Goal: Task Accomplishment & Management: Complete application form

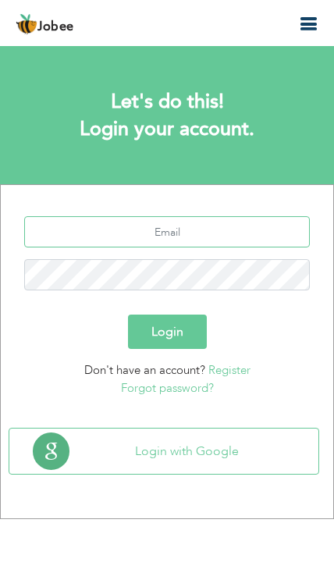
click at [239, 227] on input "text" at bounding box center [167, 231] width 286 height 31
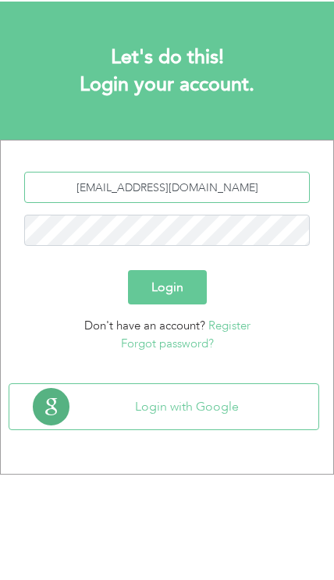
type input "[EMAIL_ADDRESS][DOMAIN_NAME]"
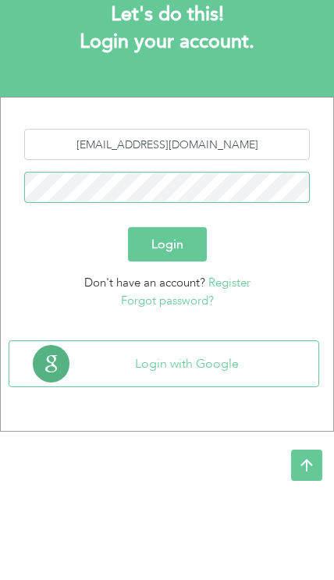
click at [174, 315] on button "Login" at bounding box center [167, 332] width 79 height 34
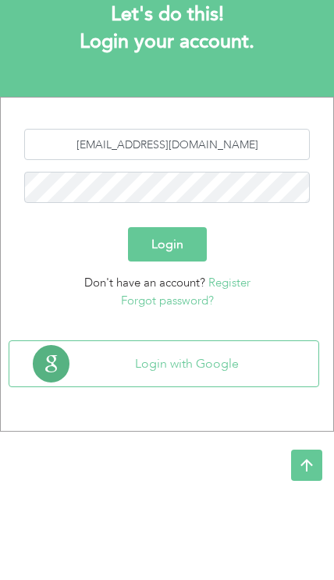
click at [184, 325] on button "Login" at bounding box center [167, 332] width 79 height 34
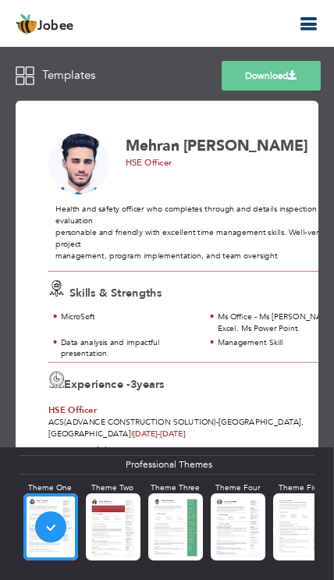
click at [305, 33] on button "button" at bounding box center [308, 24] width 28 height 21
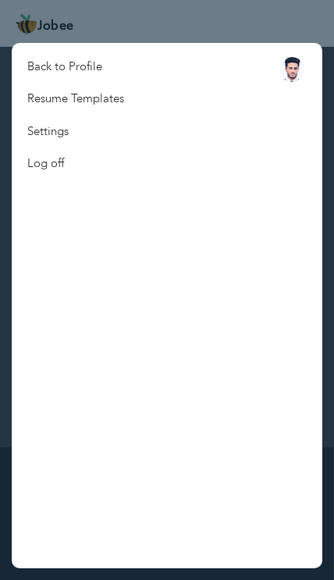
click at [65, 66] on link "Back to Profile" at bounding box center [76, 67] width 128 height 32
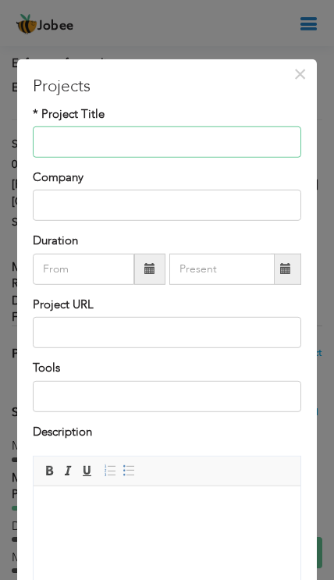
click at [72, 148] on input "text" at bounding box center [167, 142] width 268 height 31
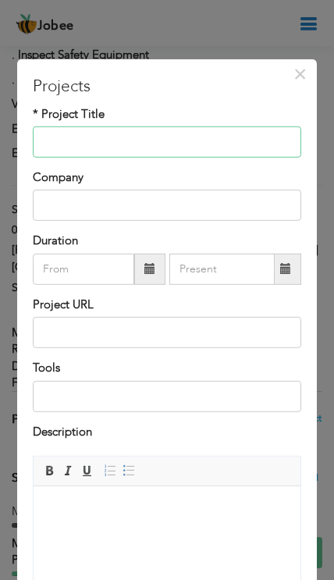
scroll to position [1721, 0]
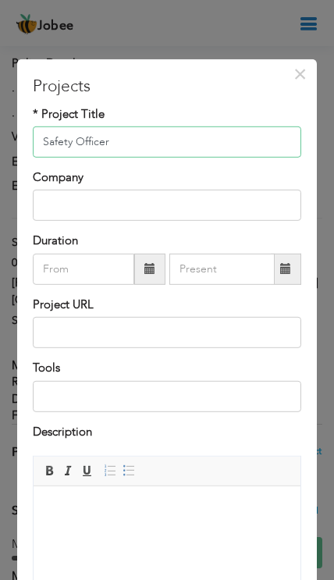
type input "Safety Officer"
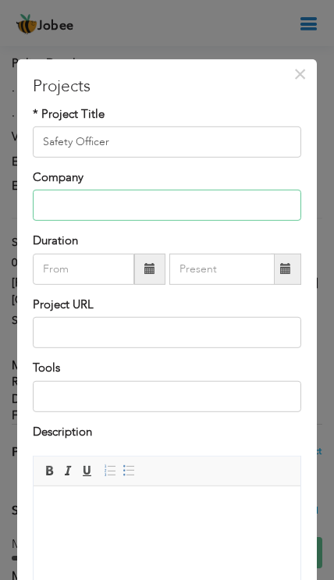
click at [59, 216] on input "text" at bounding box center [167, 205] width 268 height 31
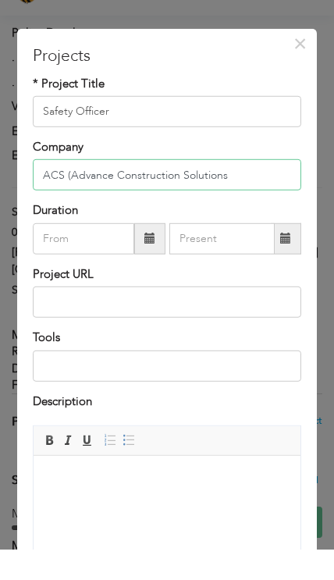
scroll to position [1751, 0]
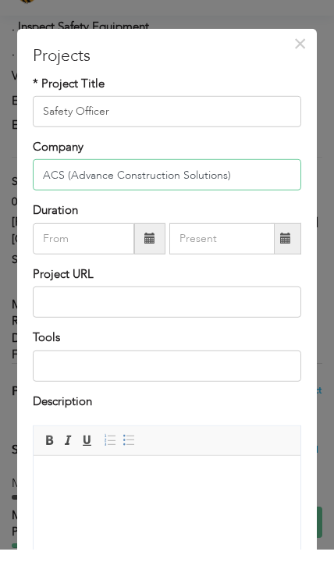
type input "ACS (Advance Construction Solutions)"
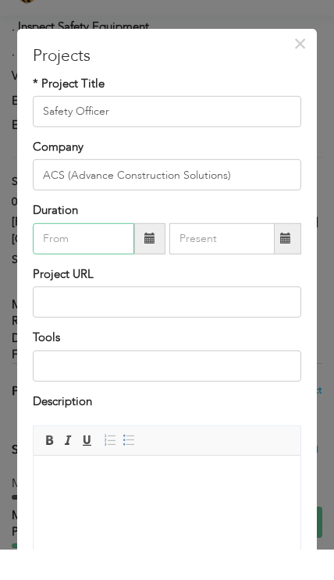
click at [73, 254] on input "text" at bounding box center [84, 269] width 102 height 31
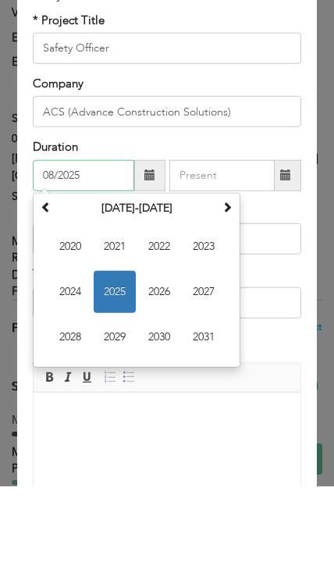
click at [212, 319] on span "2023" at bounding box center [204, 340] width 42 height 42
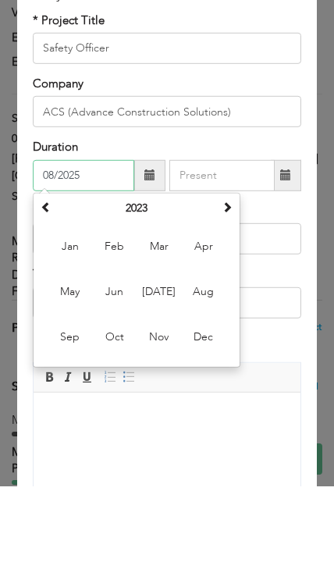
click at [207, 365] on span "Aug" at bounding box center [204, 386] width 42 height 42
type input "08/2023"
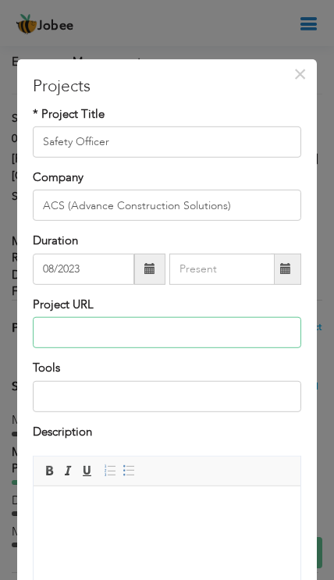
click at [118, 340] on input "text" at bounding box center [167, 332] width 268 height 31
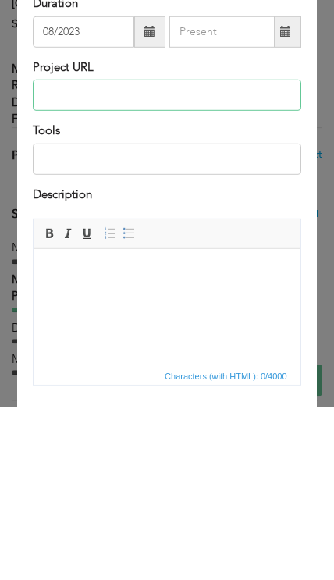
scroll to position [83, 0]
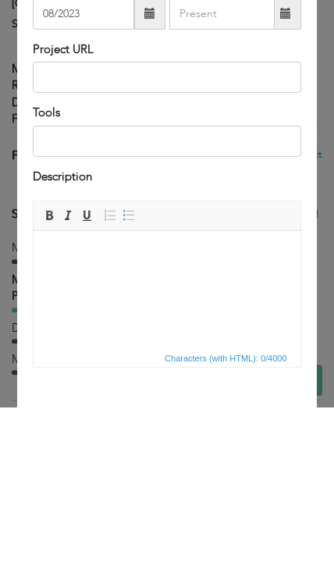
click at [194, 273] on html at bounding box center [167, 255] width 266 height 48
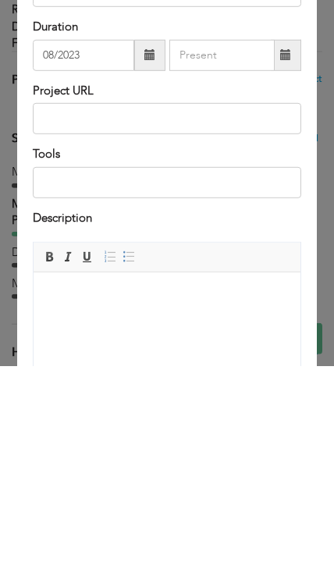
scroll to position [0, 0]
click at [157, 317] on input "text" at bounding box center [167, 332] width 268 height 31
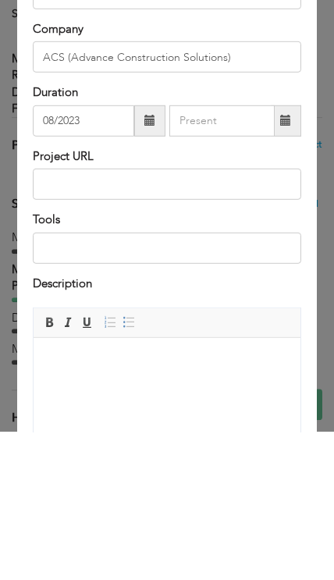
click at [137, 317] on input "text" at bounding box center [167, 332] width 268 height 31
click at [141, 317] on input "text" at bounding box center [167, 332] width 268 height 31
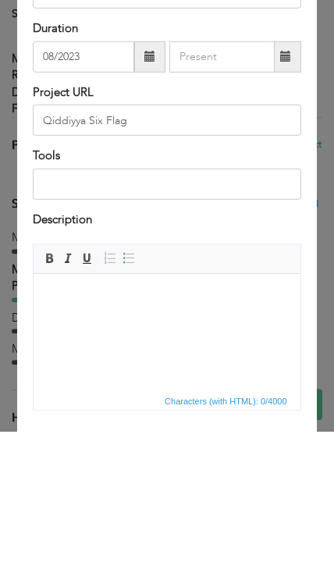
scroll to position [65, 0]
type input "Q"
click at [202, 304] on body at bounding box center [166, 297] width 235 height 16
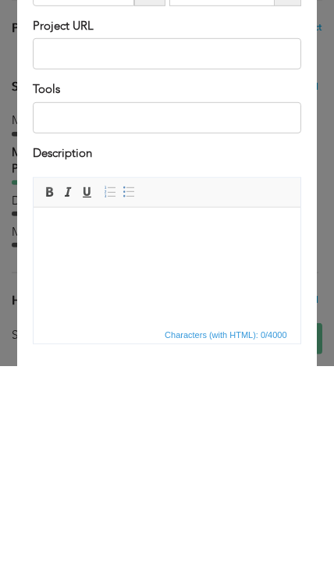
click at [193, 248] on html at bounding box center [167, 231] width 266 height 48
click at [192, 236] on body at bounding box center [166, 231] width 235 height 16
click at [102, 216] on html at bounding box center [167, 231] width 266 height 48
click at [96, 223] on body at bounding box center [166, 231] width 235 height 16
click at [111, 227] on body at bounding box center [166, 231] width 235 height 16
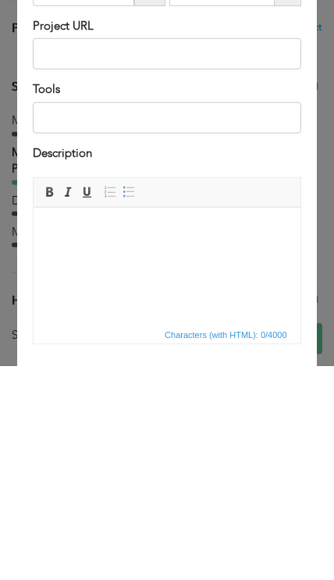
click at [120, 223] on body at bounding box center [166, 231] width 235 height 16
click at [122, 229] on body at bounding box center [166, 231] width 235 height 16
click at [122, 228] on body at bounding box center [166, 231] width 235 height 16
paste body
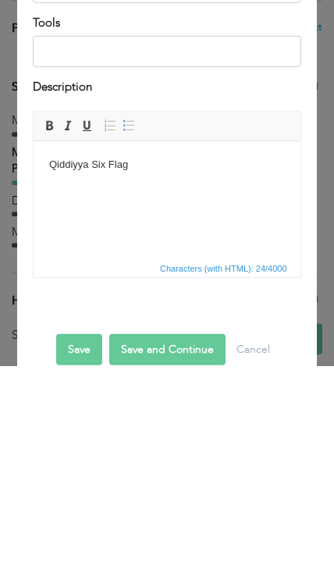
scroll to position [132, 0]
click at [77, 548] on button "Save" at bounding box center [79, 563] width 46 height 31
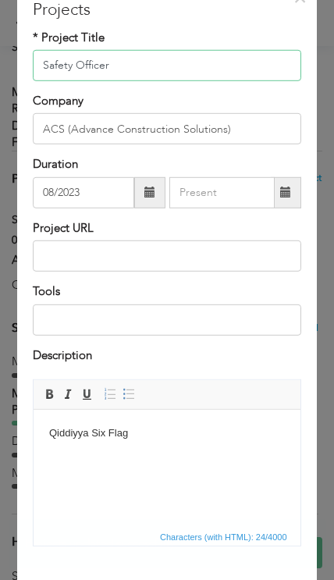
scroll to position [76, 0]
click at [49, 404] on link "Bold" at bounding box center [49, 395] width 17 height 17
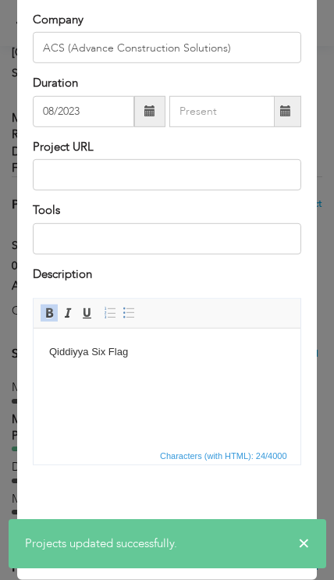
scroll to position [157, 0]
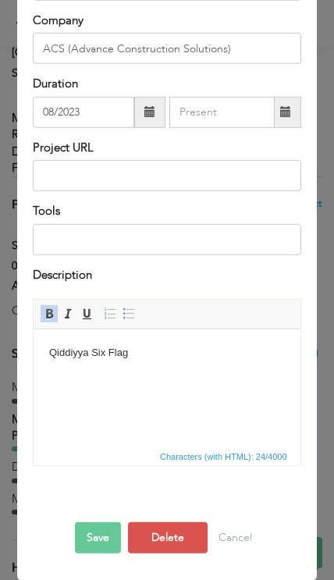
click at [62, 354] on p "Qiddiyya Six Flag" at bounding box center [166, 352] width 235 height 16
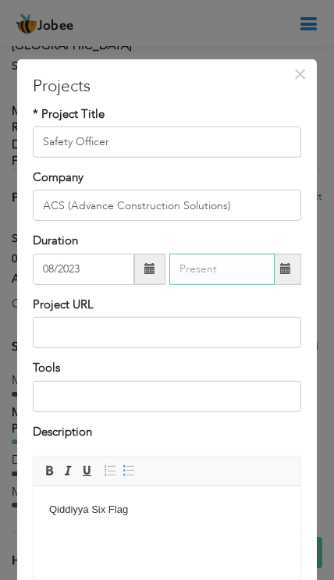
type input "08/2025"
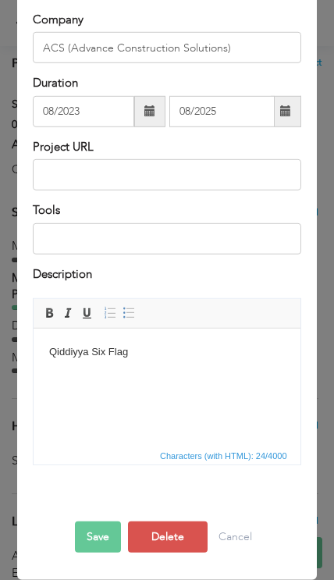
scroll to position [157, 0]
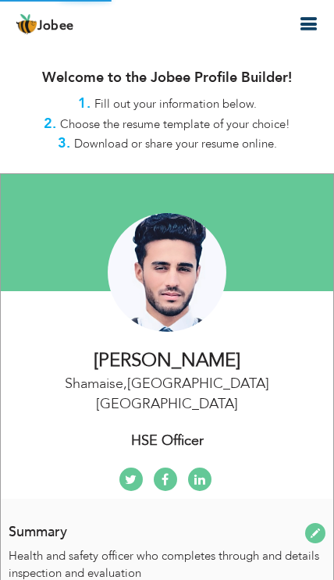
click at [150, 339] on div "Change Remove" at bounding box center [166, 280] width 309 height 134
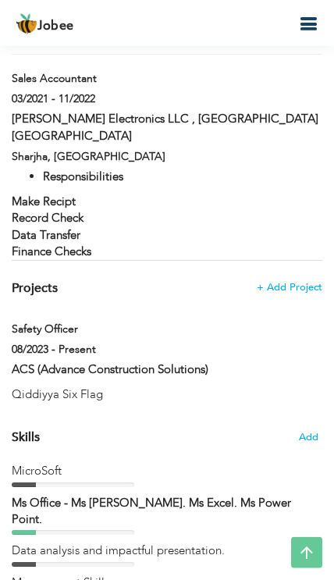
scroll to position [1927, 0]
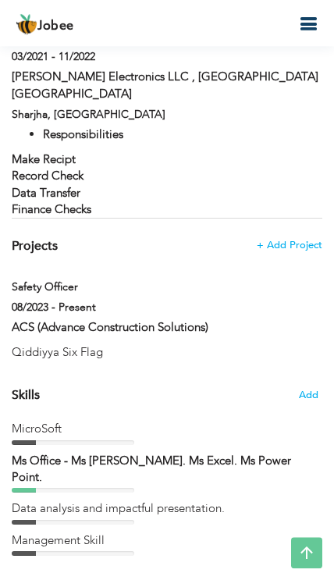
type input "Safety Officer"
type input "ACS (Advance Construction Solutions)"
type input "08/2023"
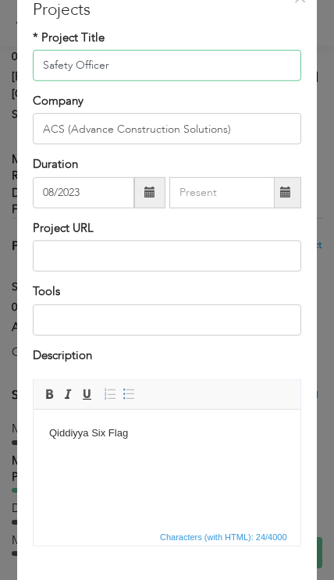
scroll to position [76, 0]
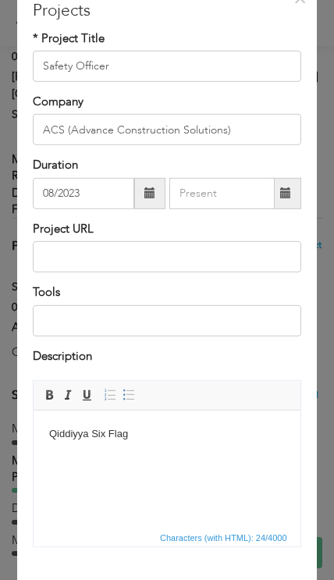
click at [149, 438] on p "Qiddiyya Six Flag" at bounding box center [166, 434] width 235 height 16
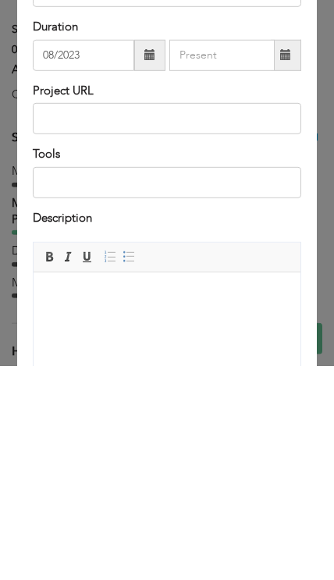
scroll to position [0, 0]
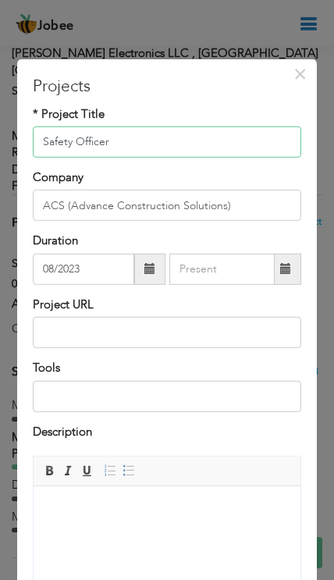
click at [125, 146] on input "Safety Officer" at bounding box center [167, 142] width 268 height 31
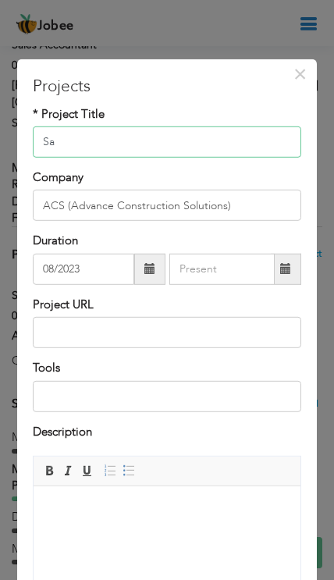
type input "S"
click at [133, 155] on input "text" at bounding box center [167, 142] width 268 height 31
click at [127, 153] on input "text" at bounding box center [167, 142] width 268 height 31
paste input "Qiddiyya Six Flag"
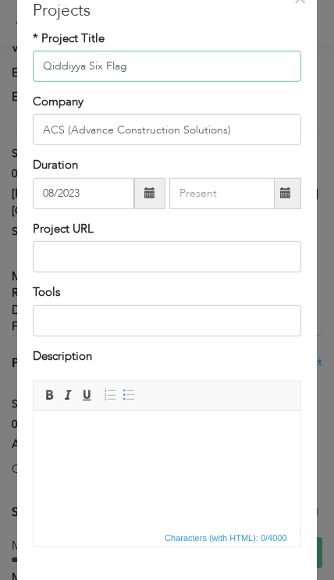
scroll to position [1701, 0]
type input "Q"
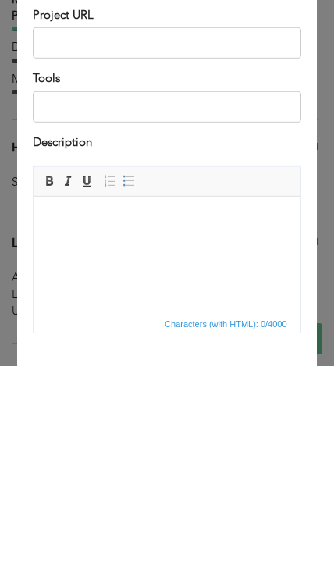
scroll to position [1975, 0]
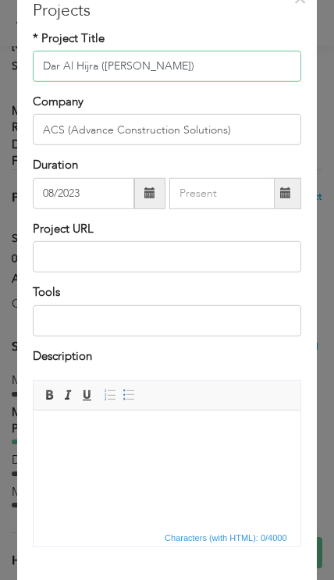
click at [41, 70] on input "Dar Al Hijra (Madina Munawara)" at bounding box center [167, 66] width 268 height 31
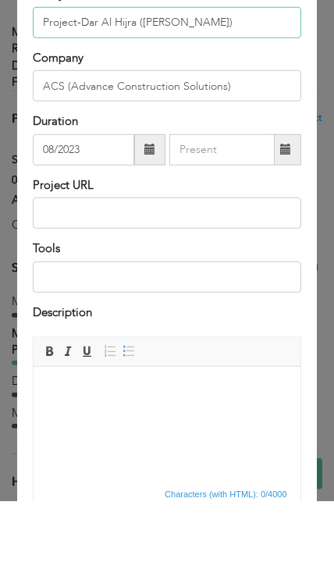
scroll to position [39, 0]
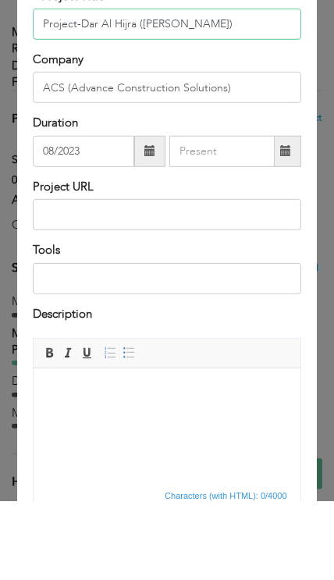
type input "Project-Dar Al Hijra ([PERSON_NAME])"
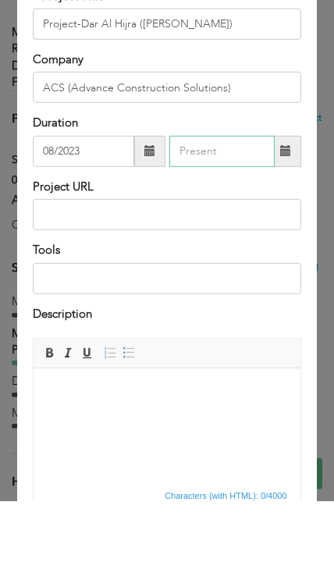
click at [230, 215] on input "text" at bounding box center [221, 230] width 105 height 31
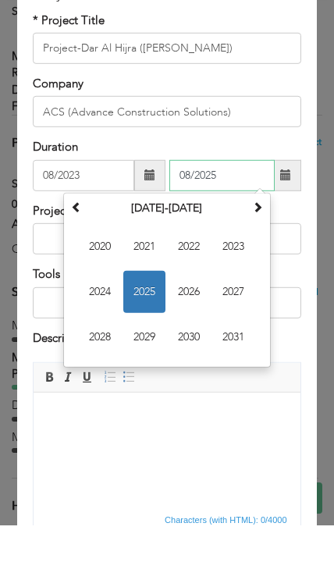
click at [102, 326] on span "2024" at bounding box center [100, 347] width 42 height 42
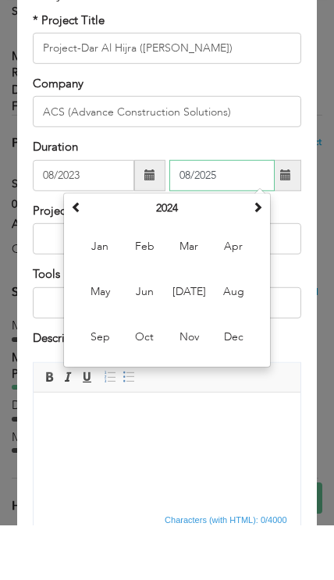
click at [96, 371] on span "Sep" at bounding box center [100, 392] width 42 height 42
type input "09/2024"
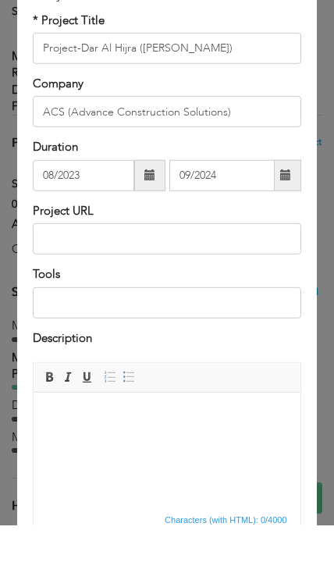
scroll to position [2030, 0]
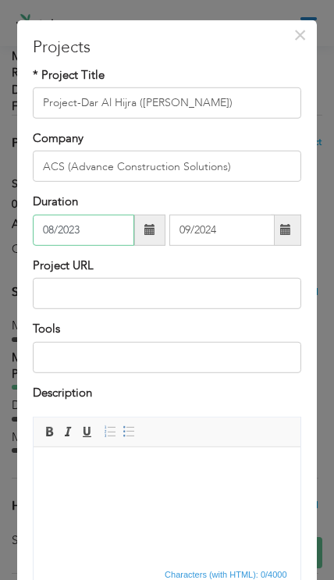
click at [98, 231] on input "08/2023" at bounding box center [84, 230] width 102 height 31
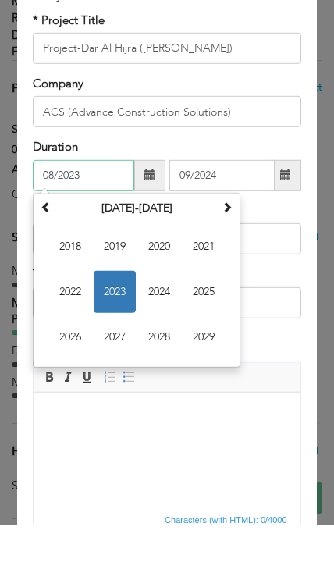
click at [114, 326] on span "2023" at bounding box center [115, 347] width 42 height 42
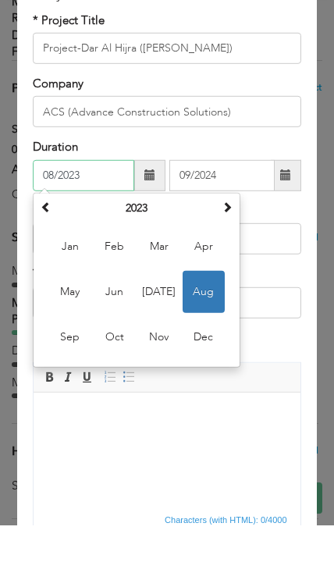
click at [59, 371] on span "Sep" at bounding box center [70, 392] width 42 height 42
type input "09/2023"
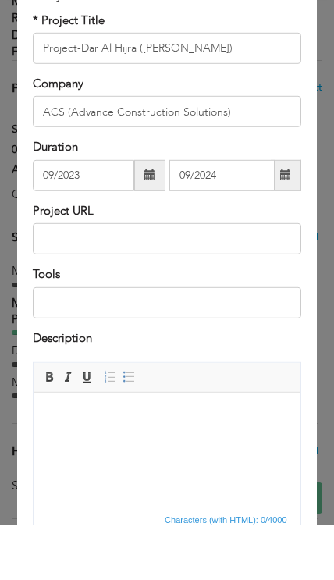
scroll to position [2084, 0]
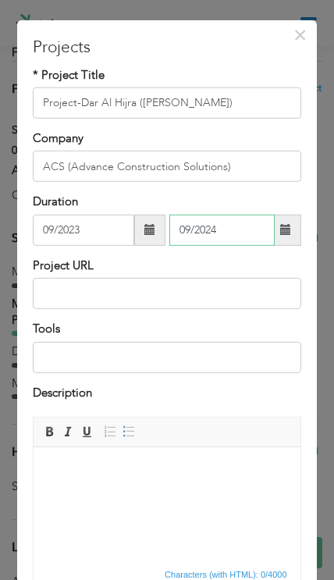
click at [230, 238] on input "09/2024" at bounding box center [221, 230] width 105 height 31
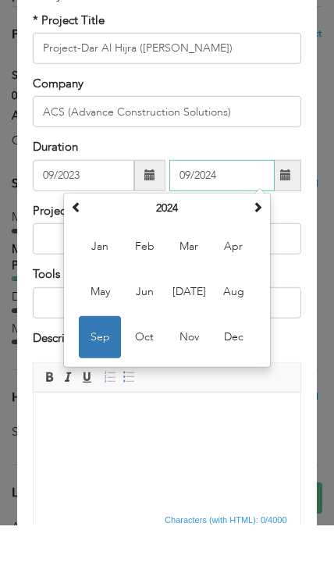
click at [191, 371] on span "Nov" at bounding box center [189, 392] width 42 height 42
type input "11/2024"
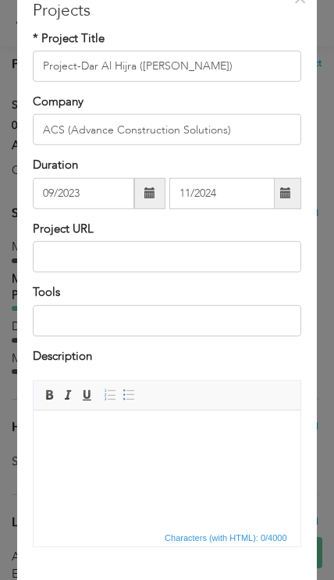
scroll to position [2110, 0]
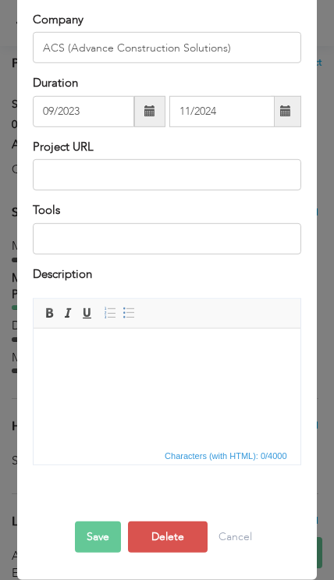
click at [95, 544] on button "Save" at bounding box center [98, 537] width 46 height 31
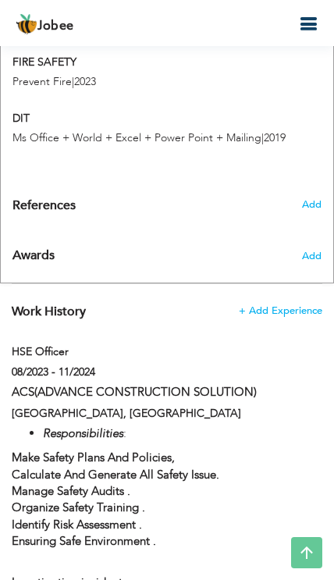
scroll to position [1122, 0]
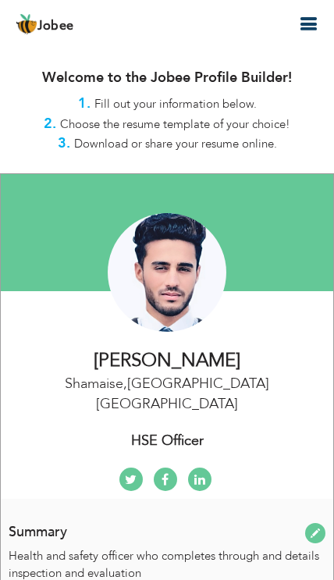
click at [312, 22] on icon "button" at bounding box center [308, 24] width 19 height 19
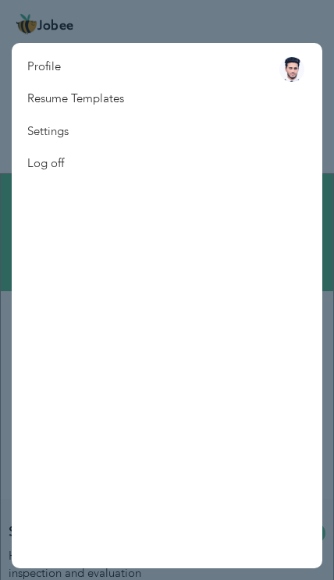
click at [86, 102] on link "Resume Templates" at bounding box center [76, 99] width 128 height 32
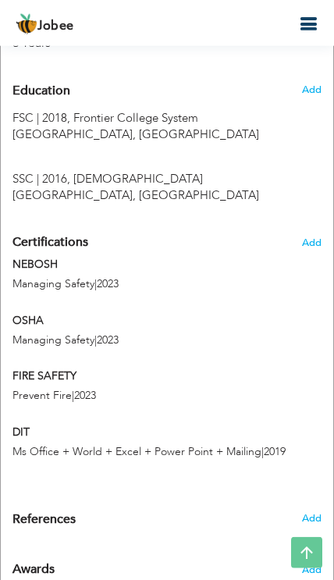
scroll to position [835, 0]
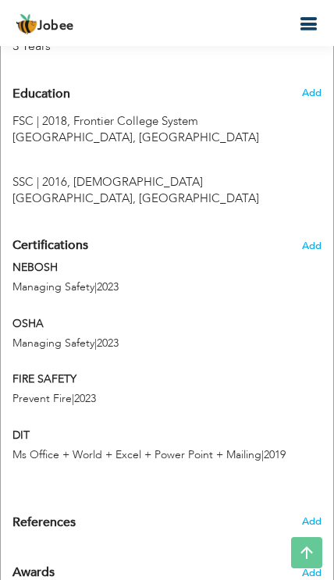
type input "NEBOSH"
type input "Managing Safety"
type input "2023"
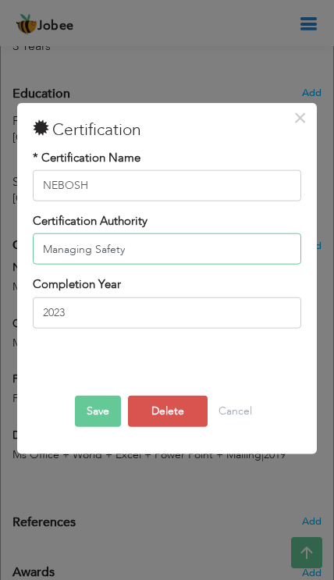
click at [234, 252] on input "Managing Safety" at bounding box center [167, 249] width 268 height 31
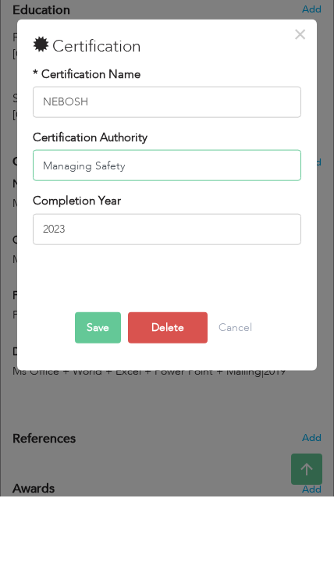
type input "Managing Safety"
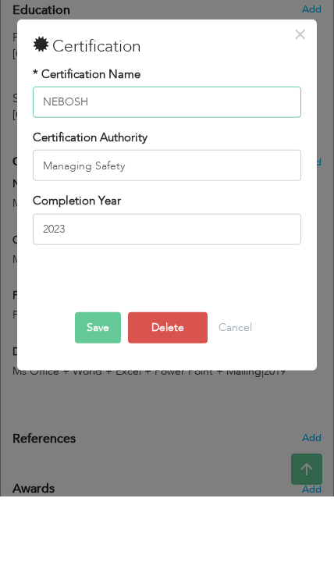
click at [192, 170] on input "NEBOSH" at bounding box center [167, 185] width 268 height 31
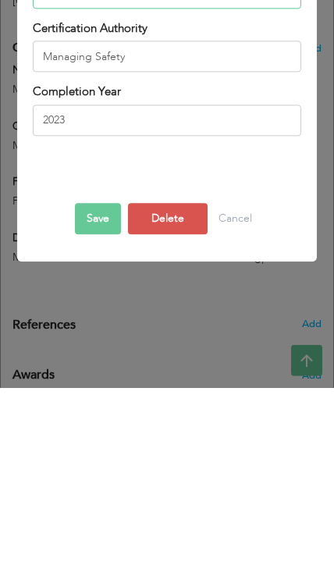
type input "NEBOSH IGC LEVEL 3"
click at [96, 396] on button "Save" at bounding box center [98, 411] width 46 height 31
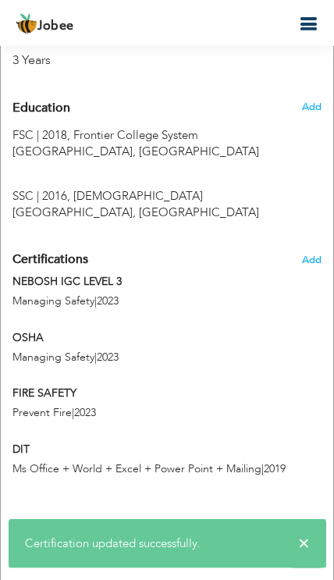
scroll to position [822, 0]
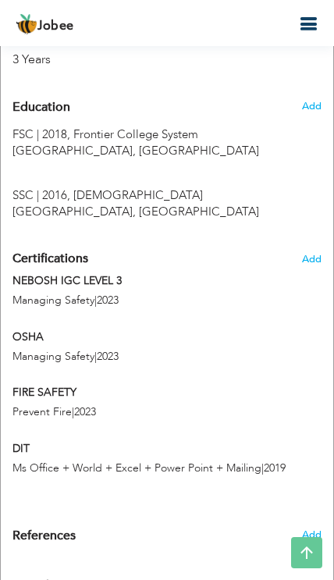
click at [321, 21] on button "button" at bounding box center [308, 24] width 28 height 21
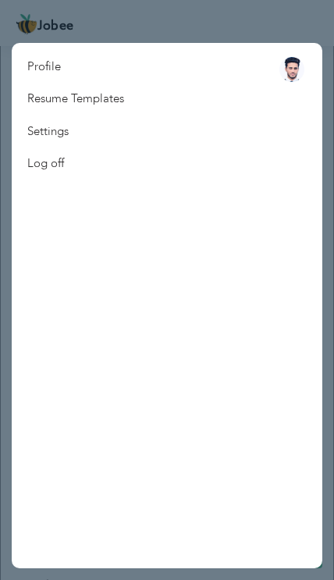
click at [102, 95] on link "Resume Templates" at bounding box center [76, 99] width 128 height 32
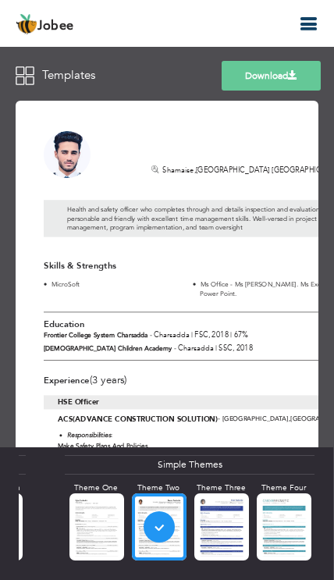
scroll to position [0, -1]
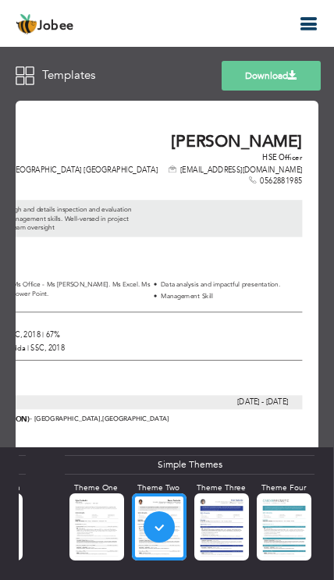
click at [291, 71] on span at bounding box center [292, 74] width 9 height 9
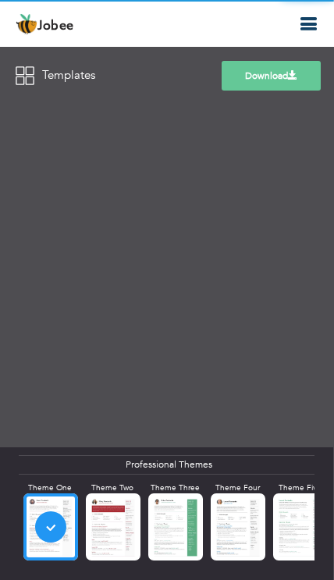
click at [230, 530] on div at bounding box center [167, 339] width 334 height 484
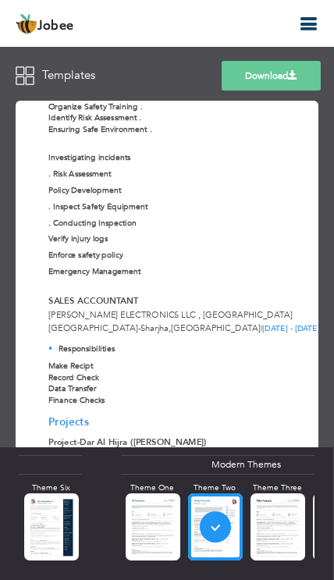
scroll to position [325, 0]
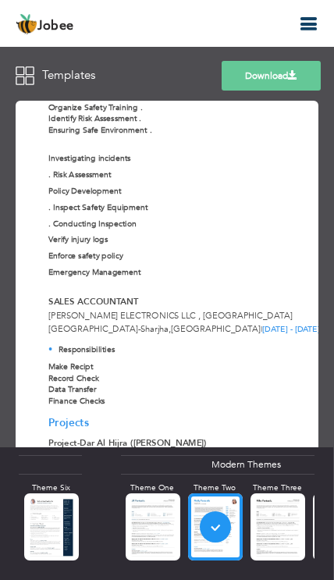
click at [298, 80] on link "Download" at bounding box center [271, 76] width 99 height 30
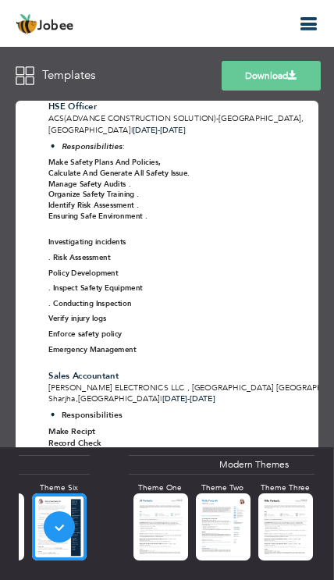
scroll to position [0, 303]
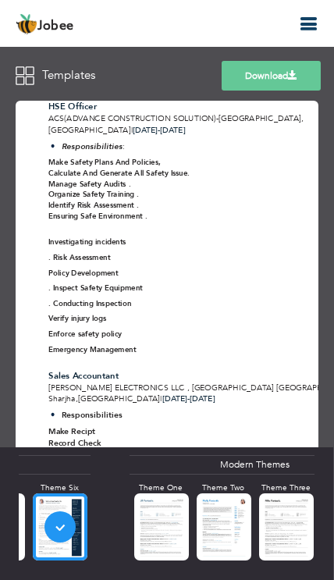
click at [251, 78] on link "Download" at bounding box center [271, 76] width 99 height 30
click at [75, 344] on strong "Emergency Management" at bounding box center [91, 349] width 87 height 10
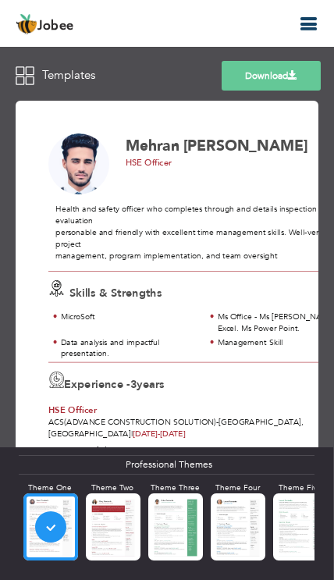
click at [284, 80] on link "Download" at bounding box center [271, 76] width 99 height 30
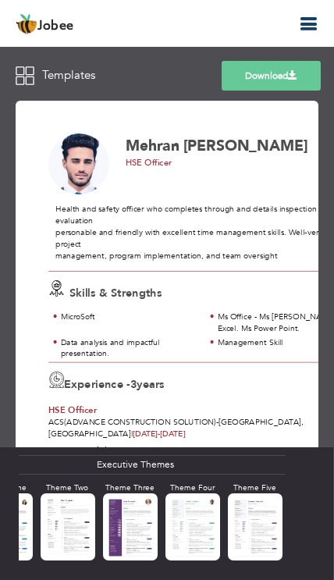
scroll to position [0, 749]
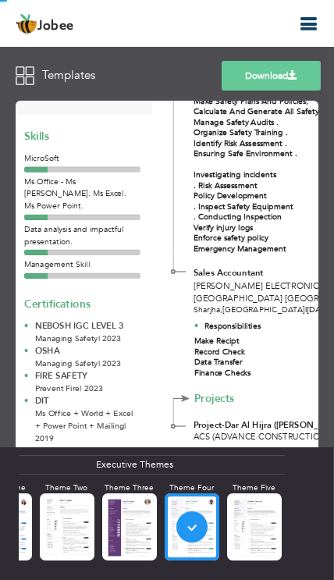
click at [288, 77] on span at bounding box center [292, 74] width 9 height 9
